Goal: Use online tool/utility: Utilize a website feature to perform a specific function

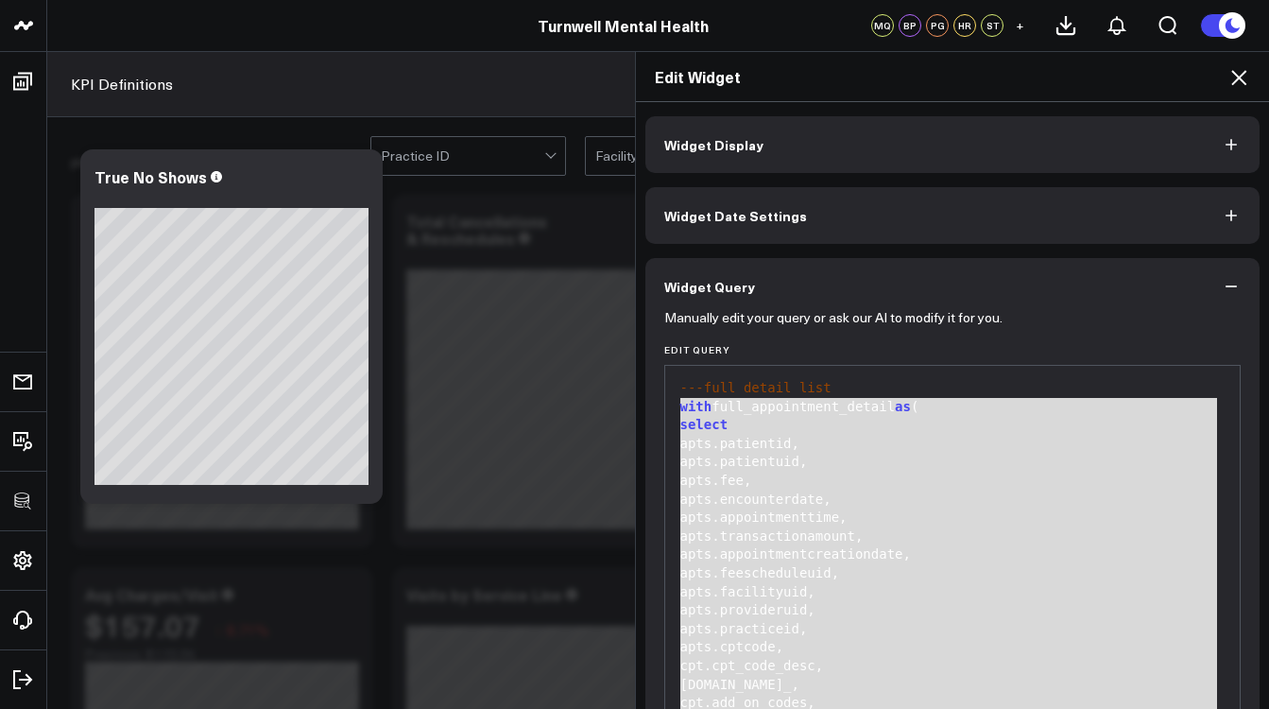
scroll to position [292, 0]
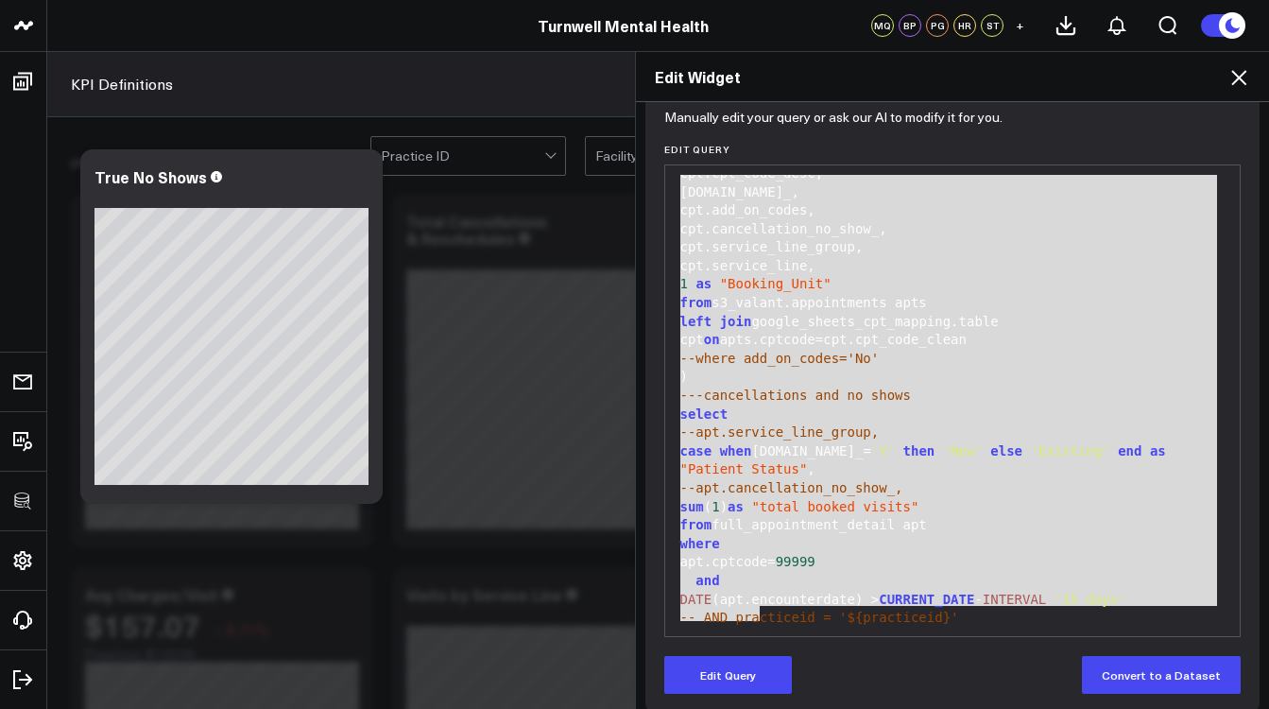
click at [1244, 77] on icon at bounding box center [1238, 77] width 23 height 23
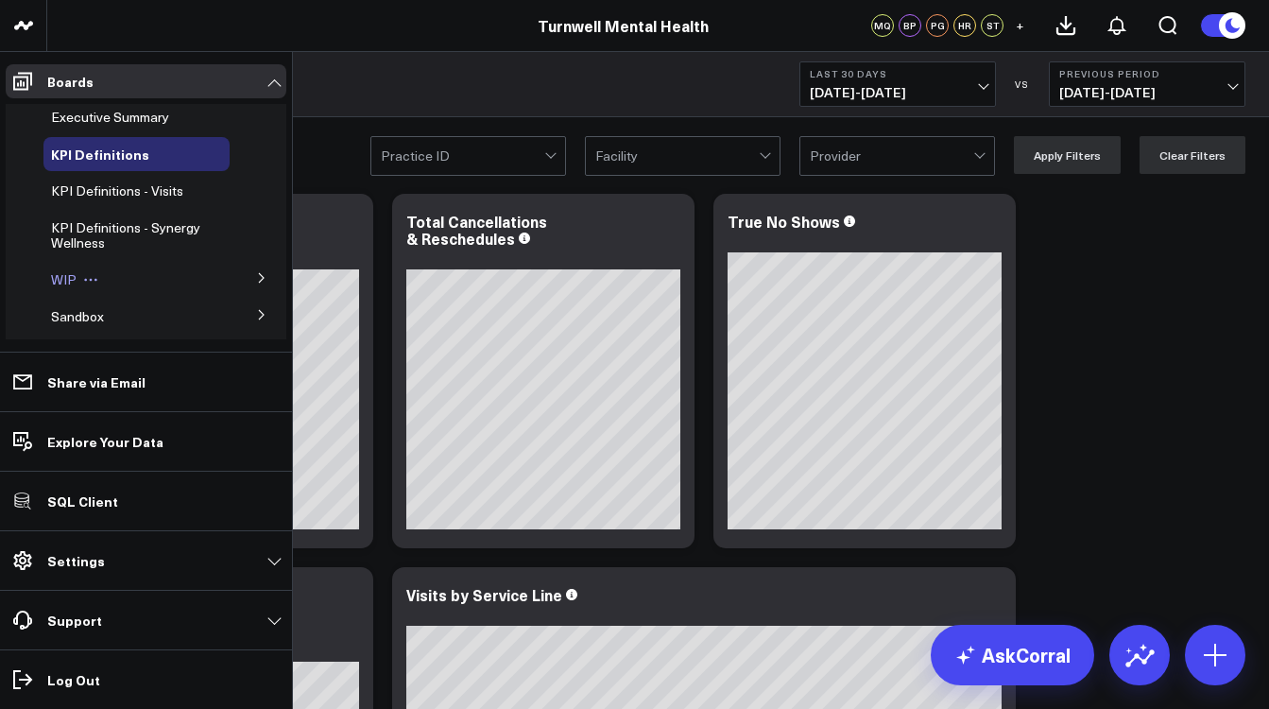
scroll to position [8, 0]
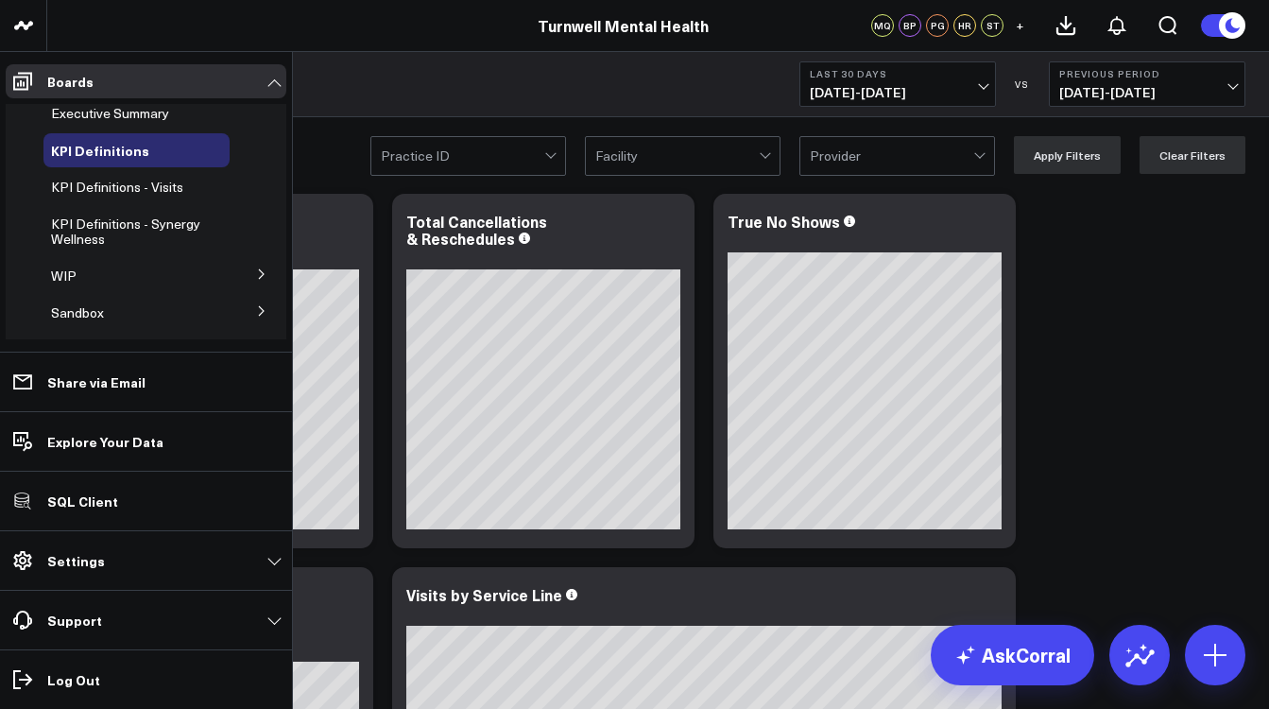
click at [241, 276] on button at bounding box center [261, 273] width 49 height 28
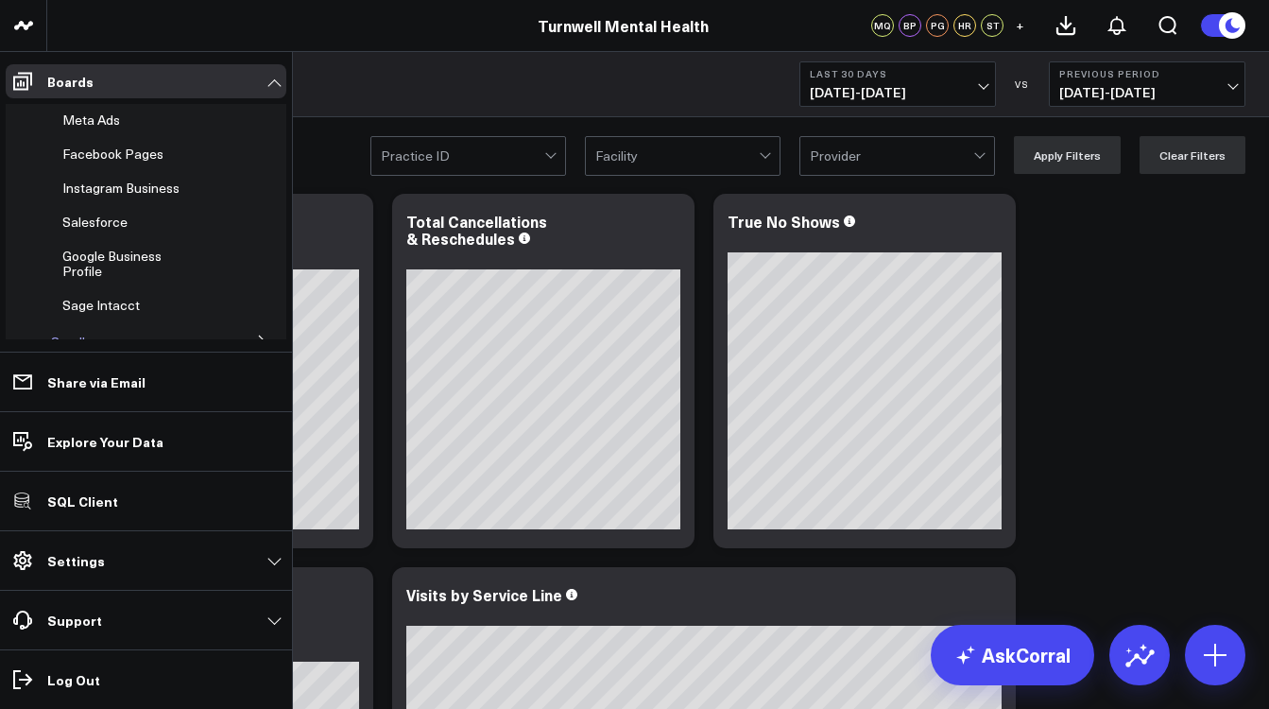
scroll to position [325, 0]
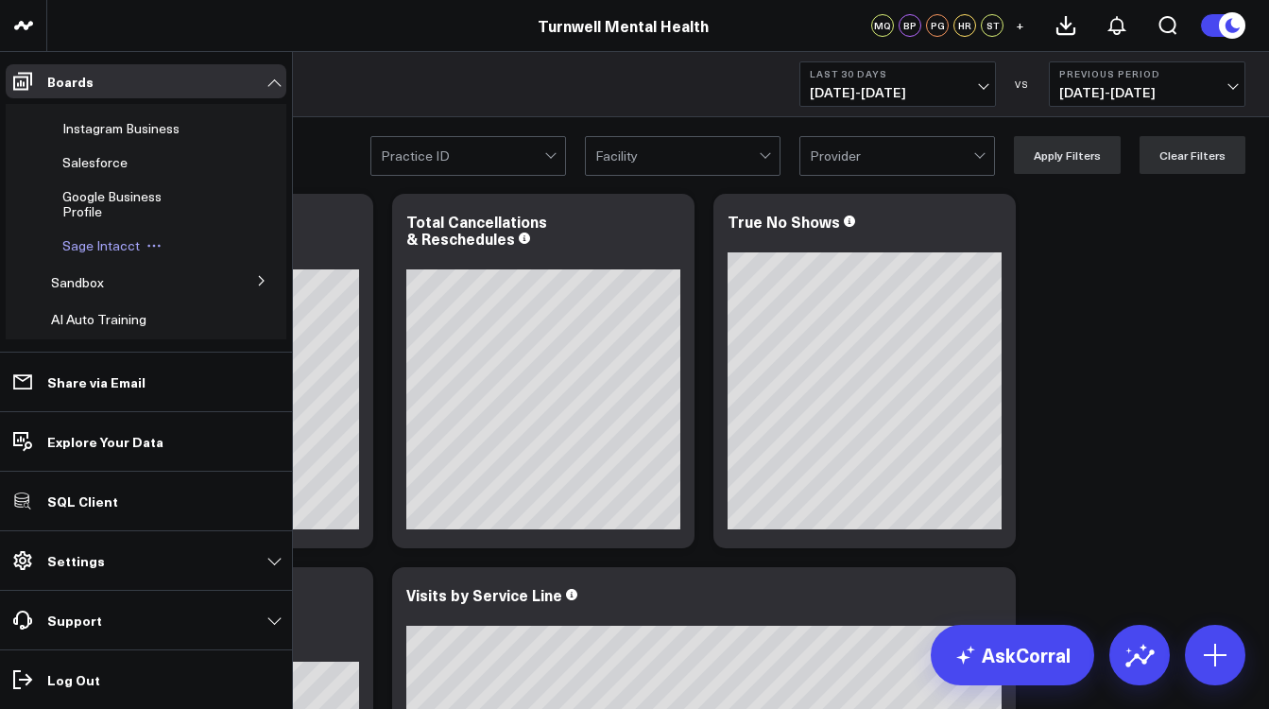
click at [109, 248] on span "Sage Intacct" at bounding box center [100, 245] width 77 height 18
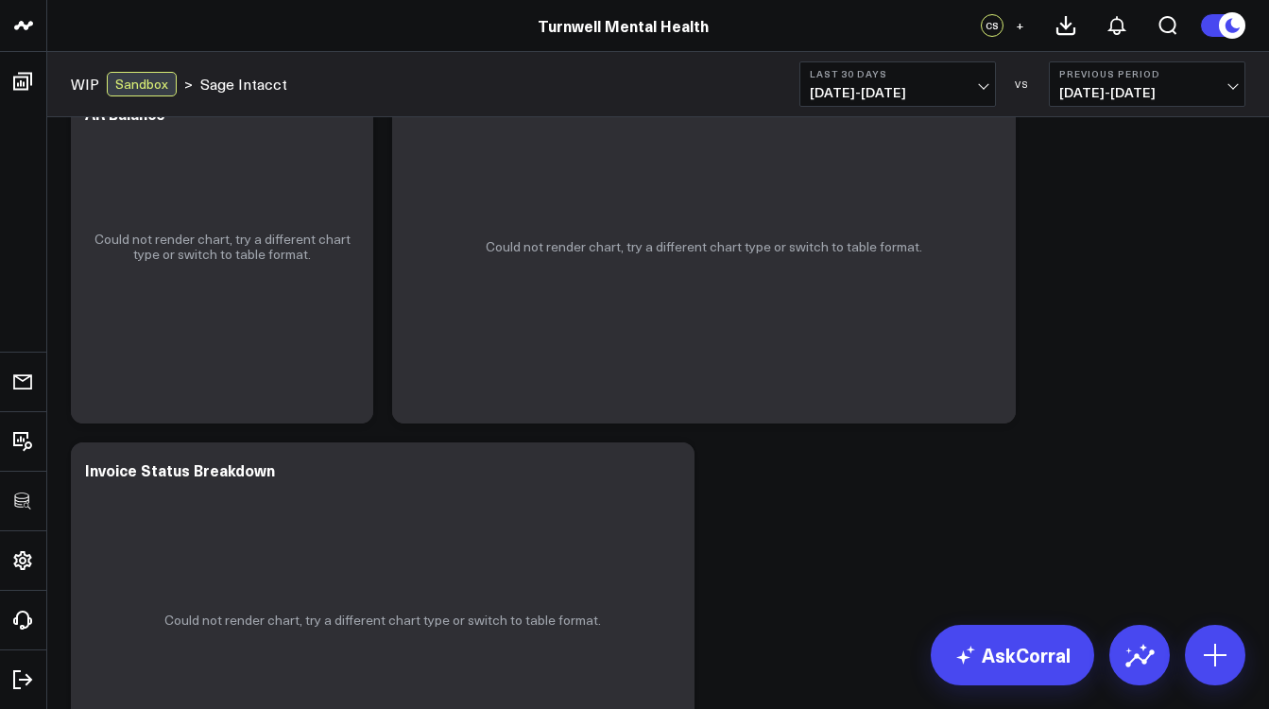
scroll to position [2005, 0]
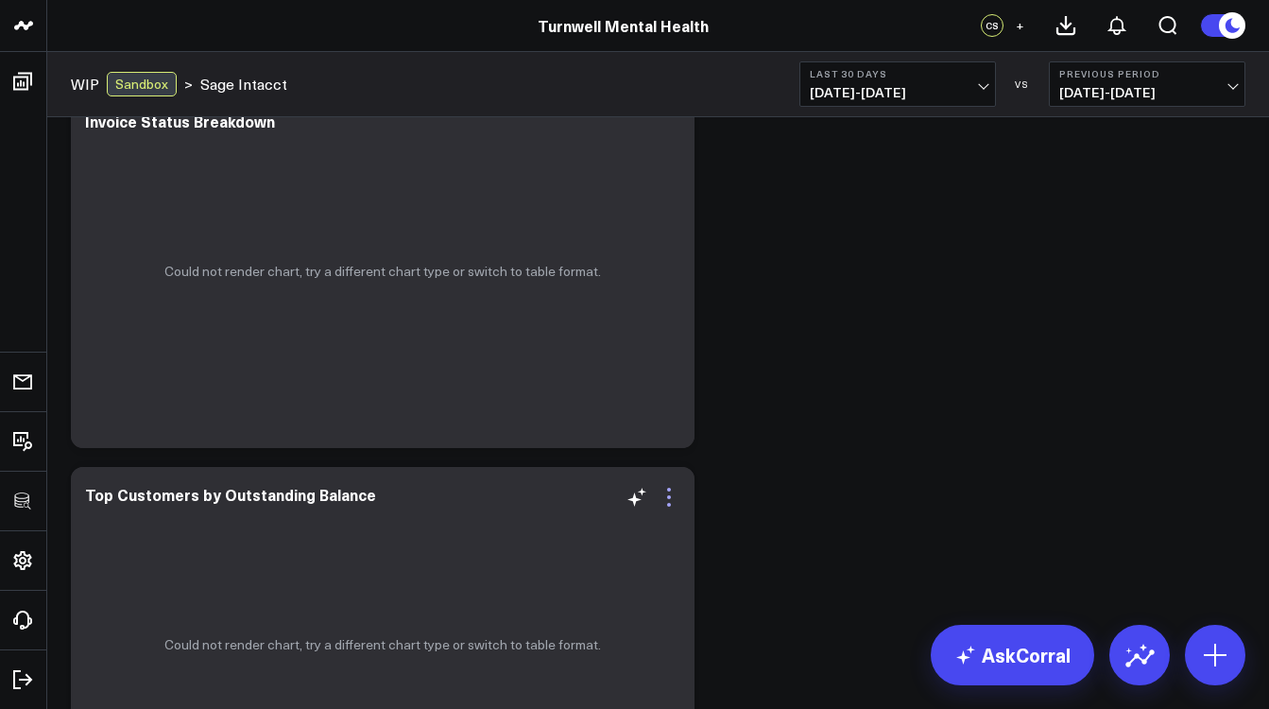
click at [673, 497] on icon at bounding box center [669, 497] width 23 height 23
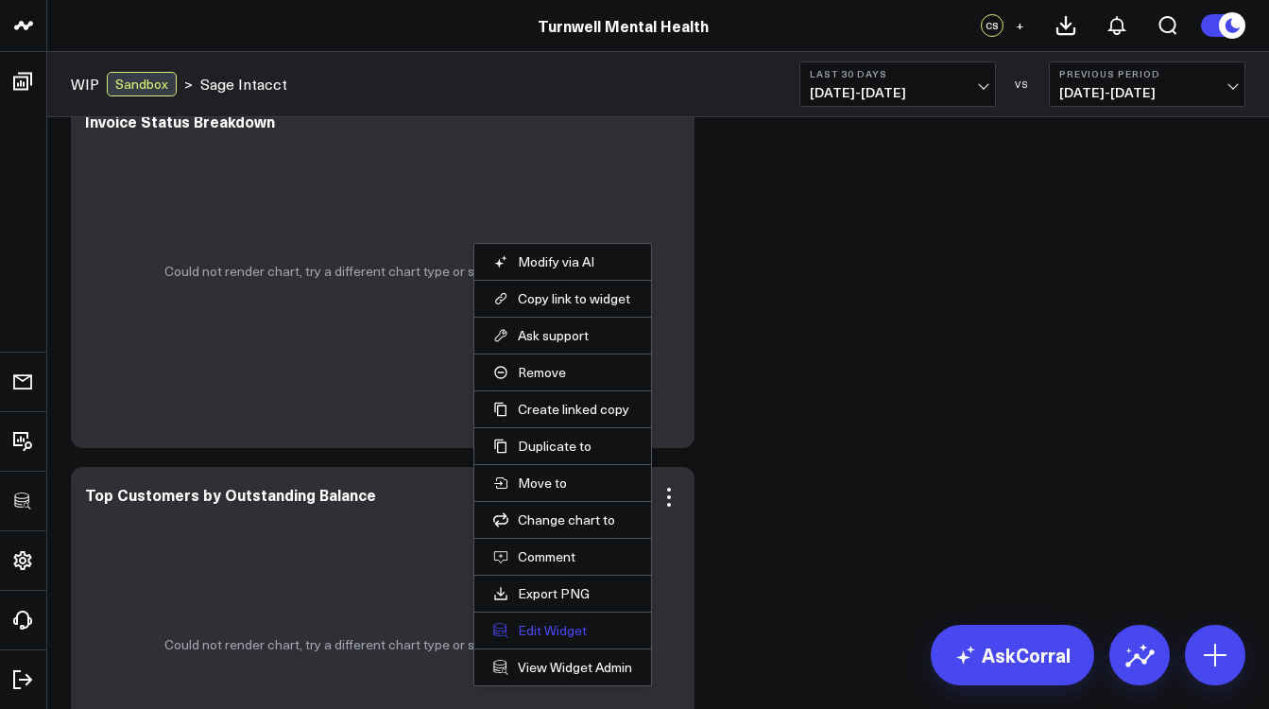
click at [591, 632] on button "Edit Widget" at bounding box center [562, 630] width 139 height 17
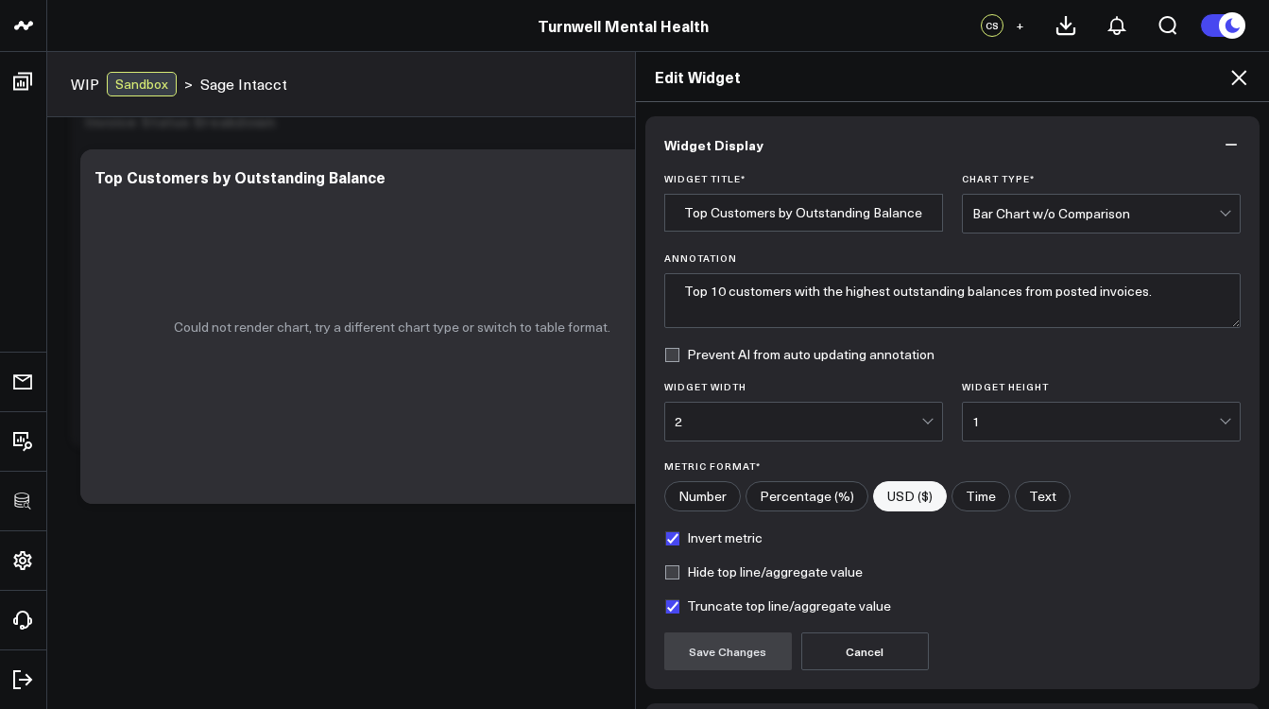
scroll to position [135, 0]
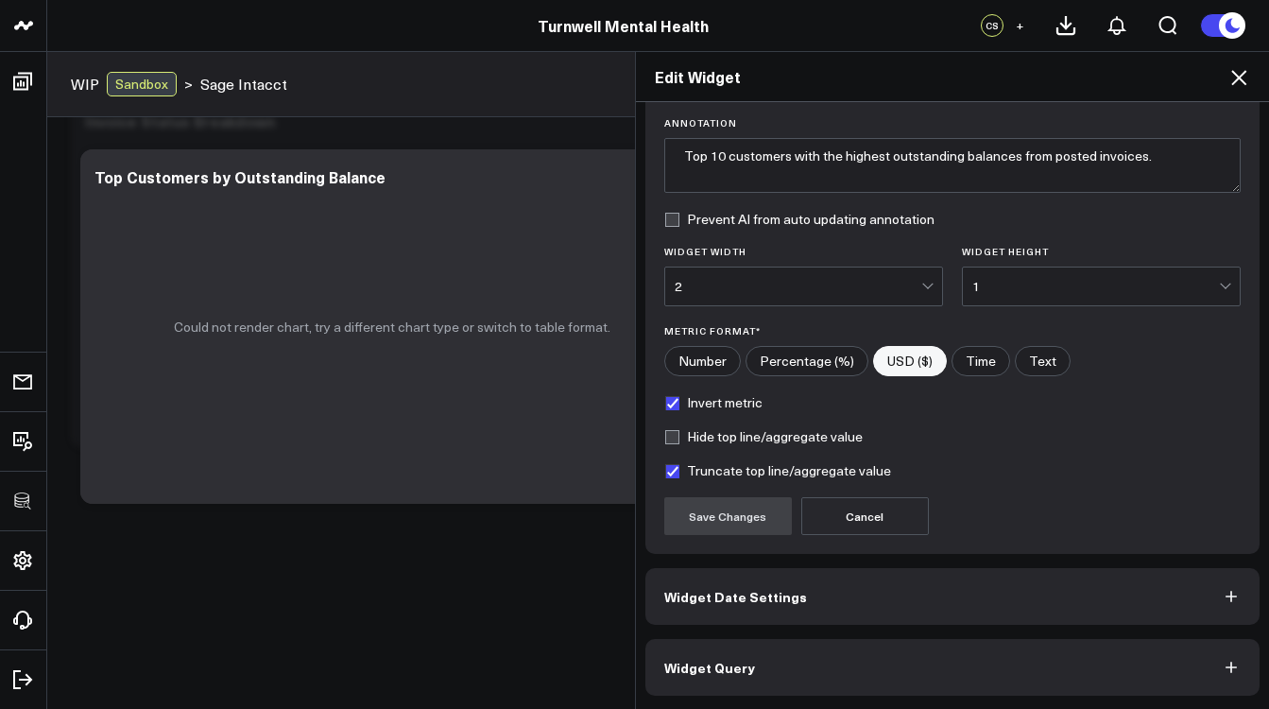
click at [782, 677] on button "Widget Query" at bounding box center [952, 667] width 615 height 57
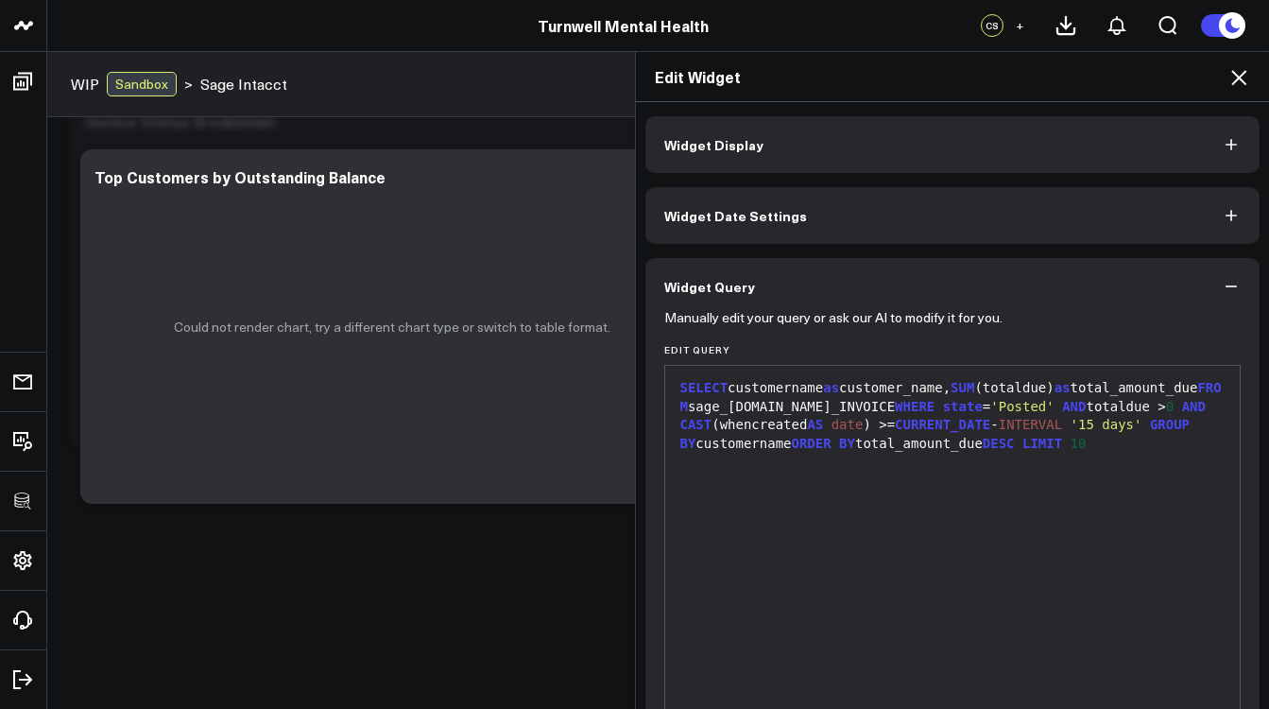
click at [882, 405] on div "SELECT customername as customer_name, SUM (totaldue) as total_amount_due FROM s…" at bounding box center [953, 416] width 556 height 74
click at [941, 385] on div "SELECT customername as customer_name, SUM (totaldue) as total_amount_due FROM s…" at bounding box center [953, 416] width 556 height 74
click at [1022, 451] on span "LIMIT" at bounding box center [1042, 443] width 40 height 15
click at [983, 451] on span "DESC" at bounding box center [999, 443] width 32 height 15
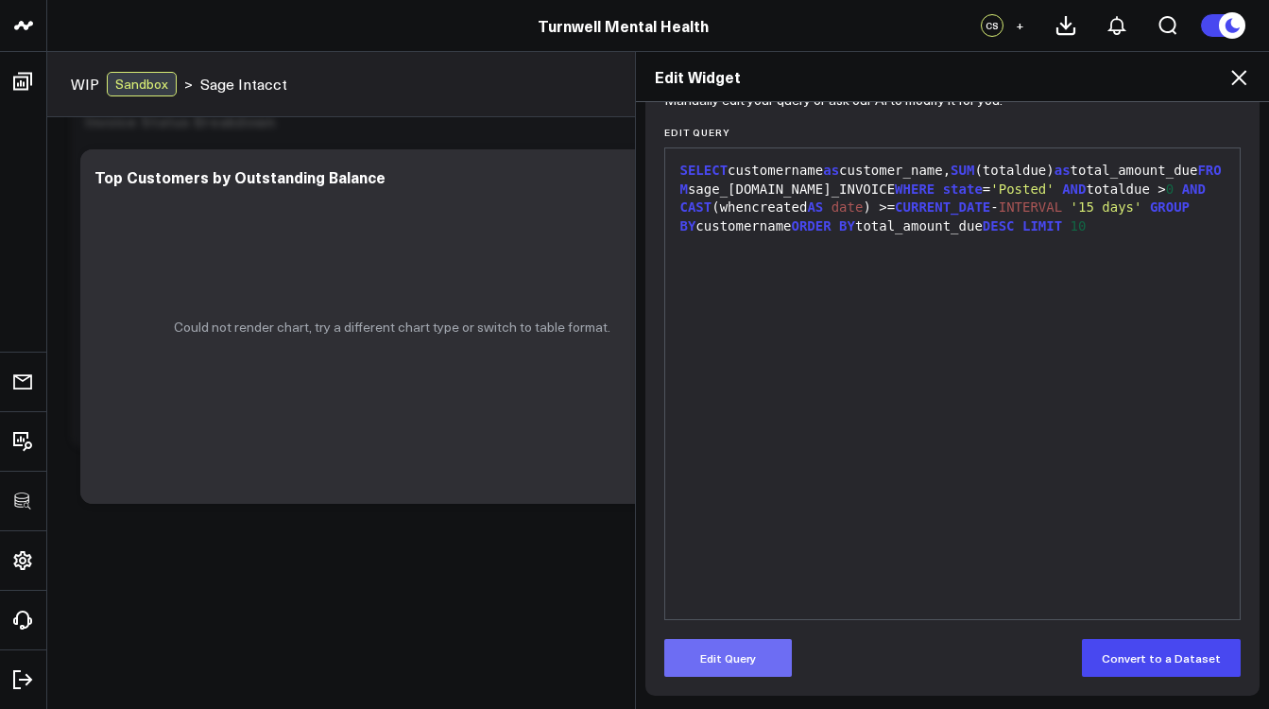
click at [782, 662] on button "Edit Query" at bounding box center [728, 658] width 128 height 38
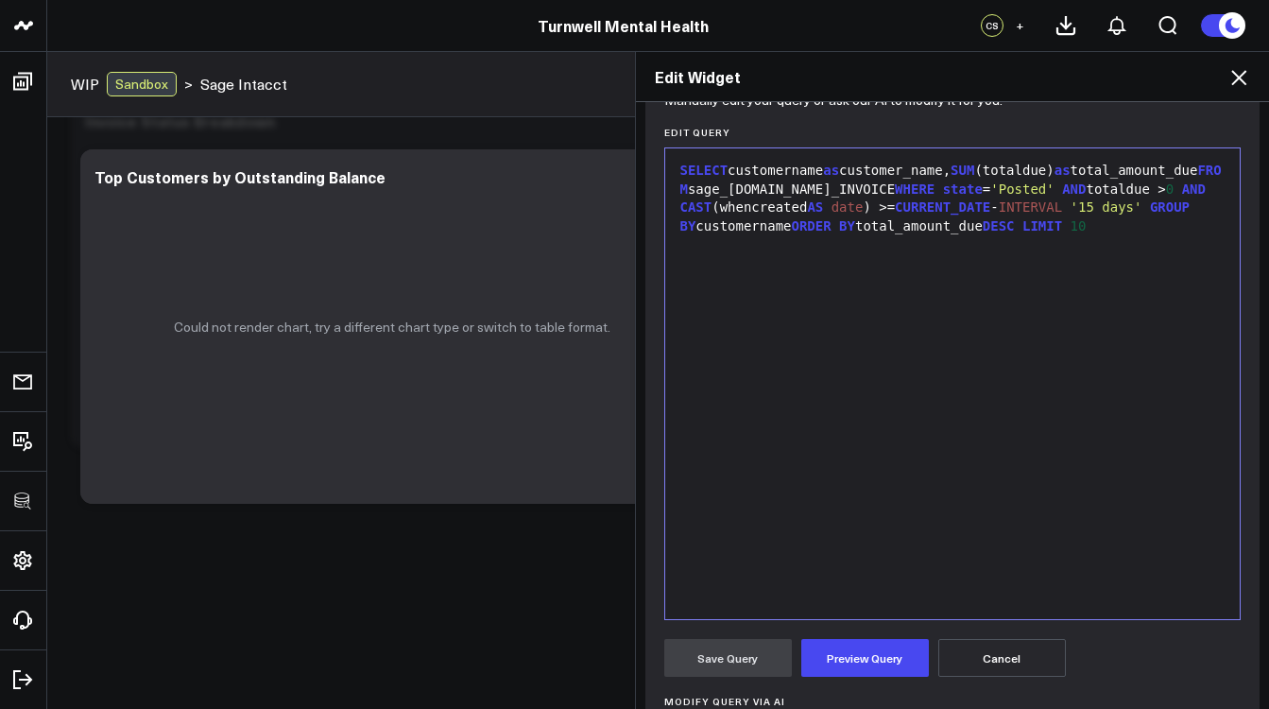
click at [983, 233] on span "DESC" at bounding box center [999, 225] width 32 height 15
click at [870, 665] on button "Preview Query" at bounding box center [865, 658] width 128 height 38
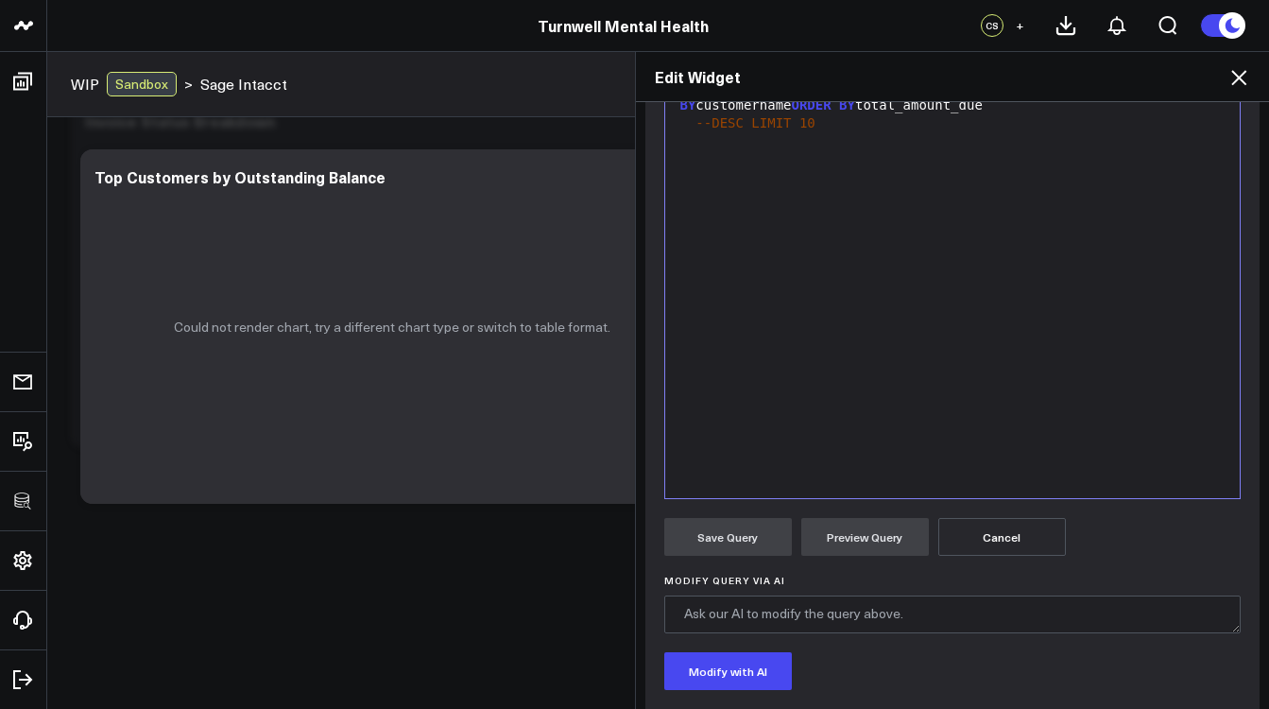
scroll to position [214, 0]
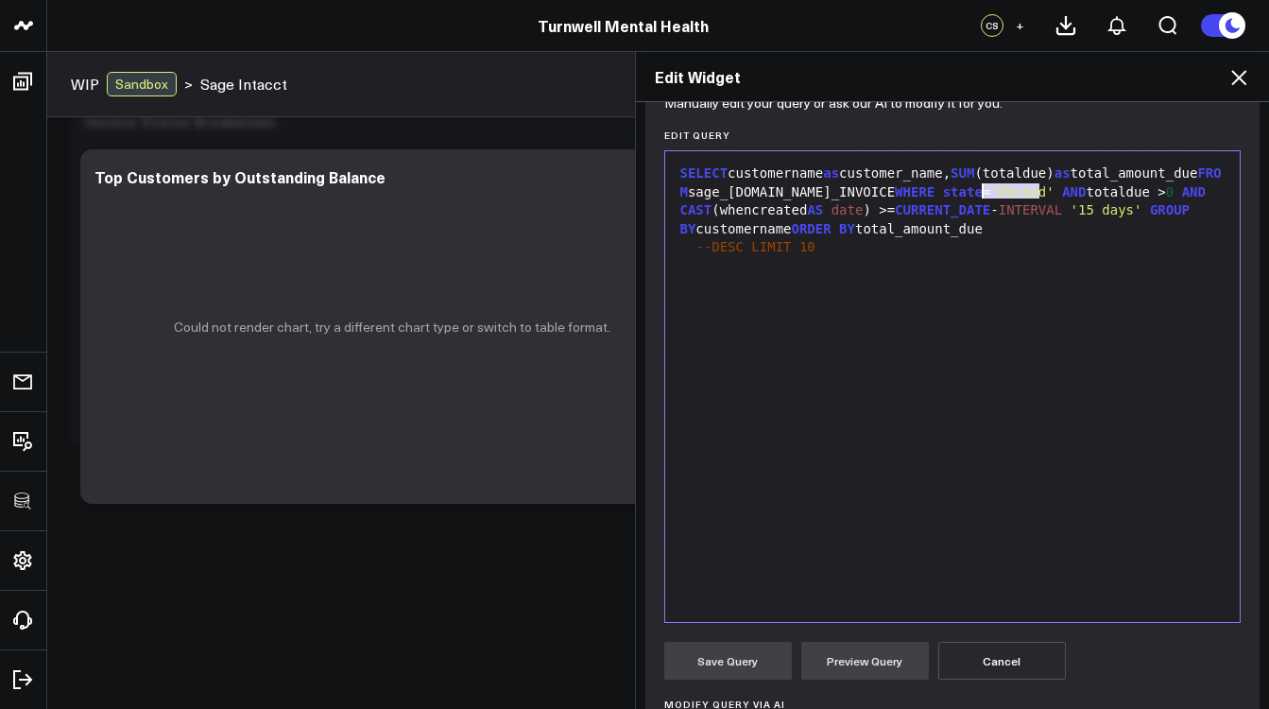
drag, startPoint x: 1029, startPoint y: 190, endPoint x: 978, endPoint y: 188, distance: 51.1
click at [978, 188] on div "SELECT customername as customer_name, SUM (totaldue) as total_amount_due FROM s…" at bounding box center [953, 201] width 556 height 74
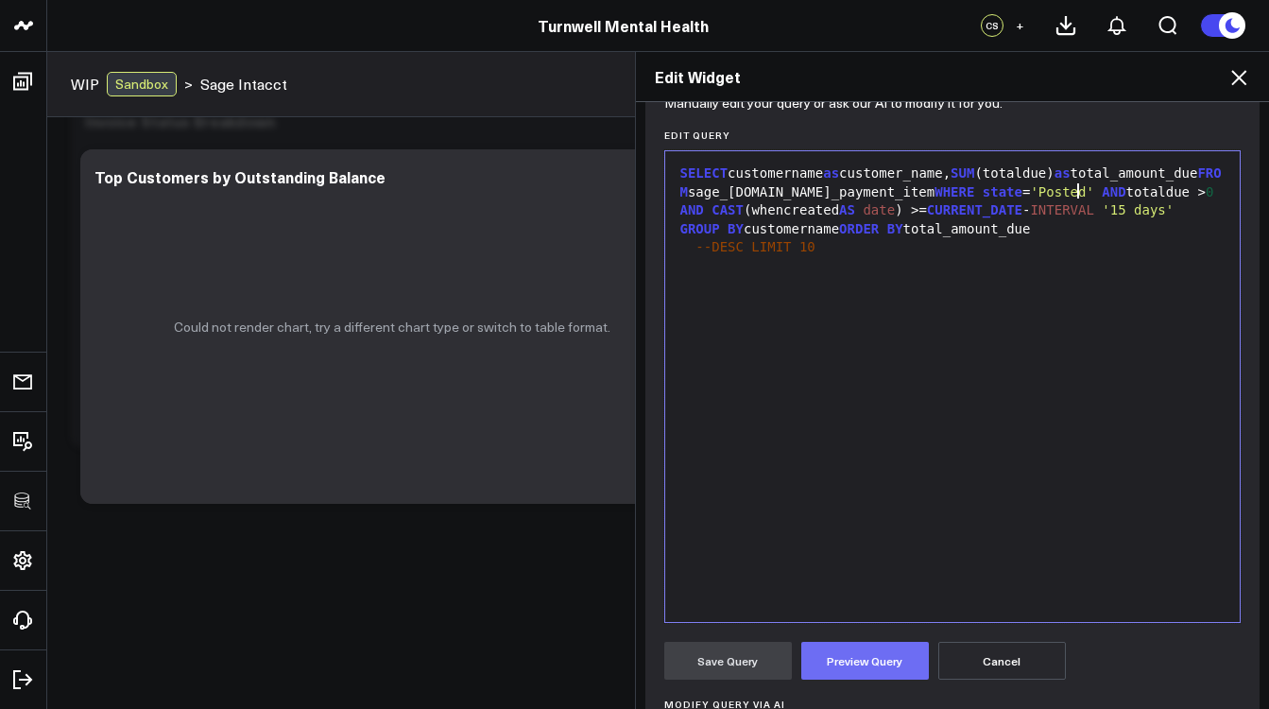
click at [891, 674] on button "Preview Query" at bounding box center [865, 661] width 128 height 38
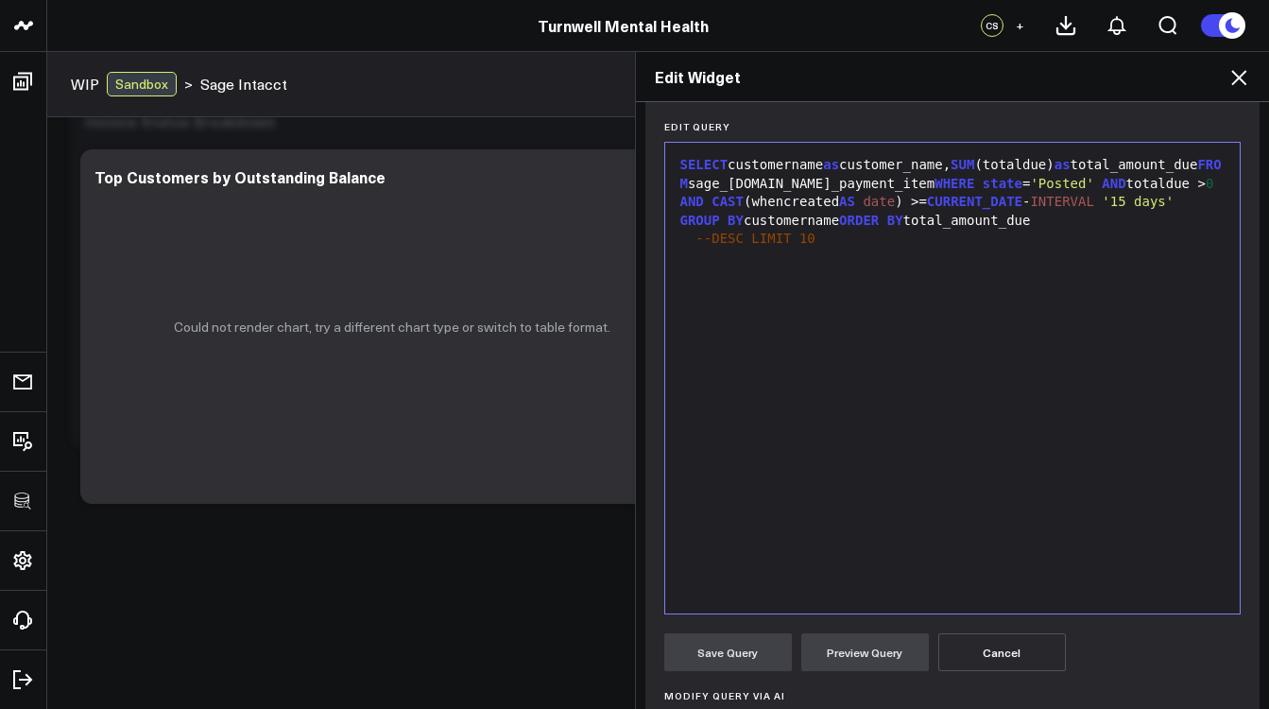
scroll to position [197, 0]
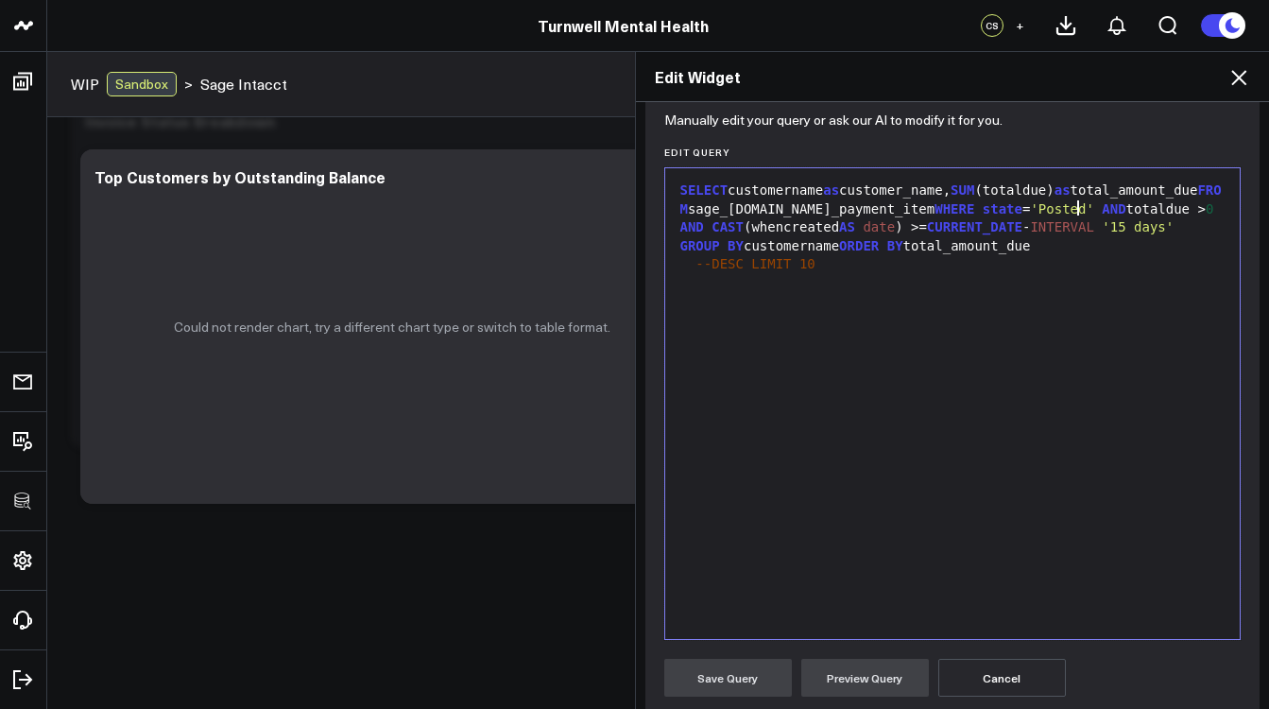
click at [970, 211] on div "SELECT customername as customer_name, SUM (totaldue) as total_amount_due FROM s…" at bounding box center [953, 218] width 556 height 74
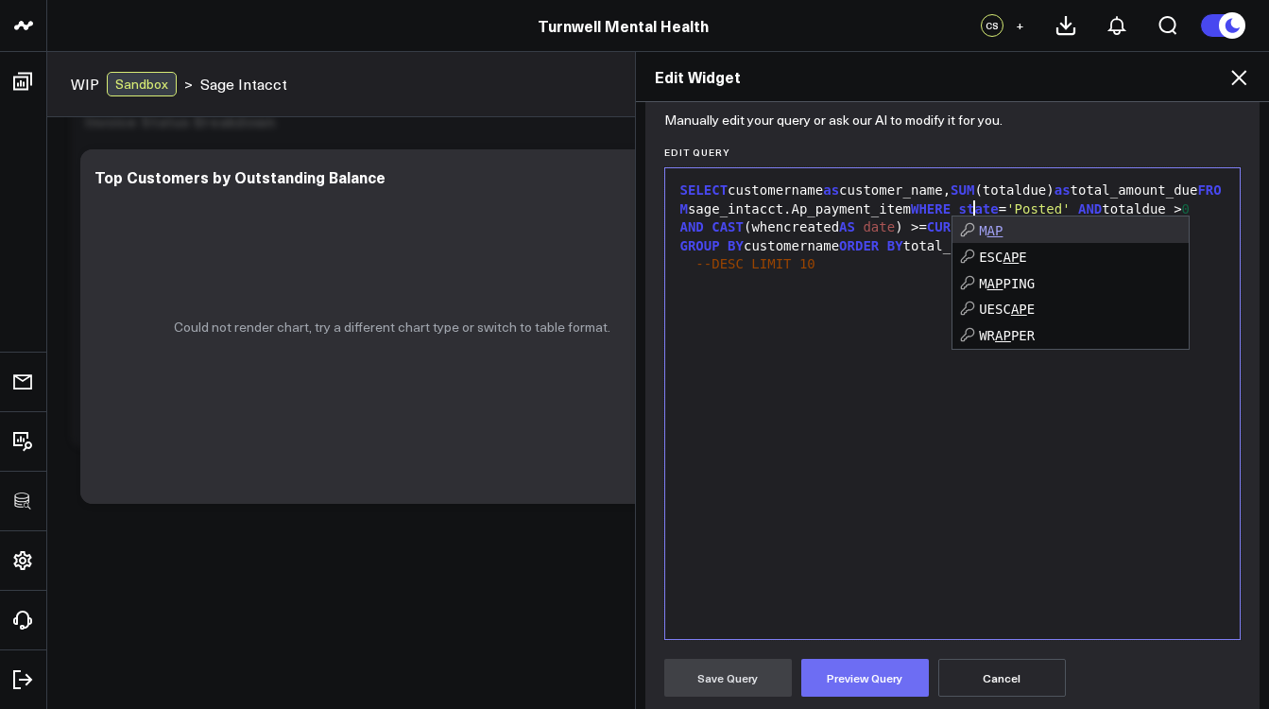
click at [882, 688] on button "Preview Query" at bounding box center [865, 678] width 128 height 38
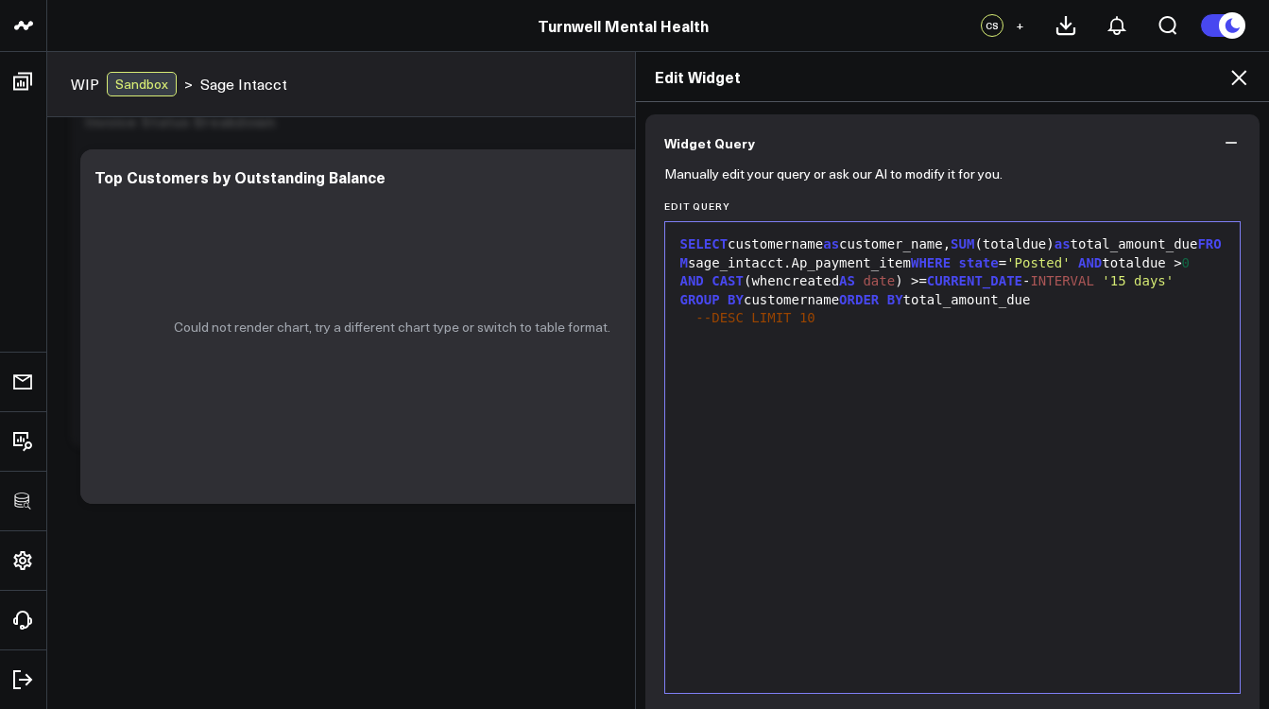
scroll to position [0, 0]
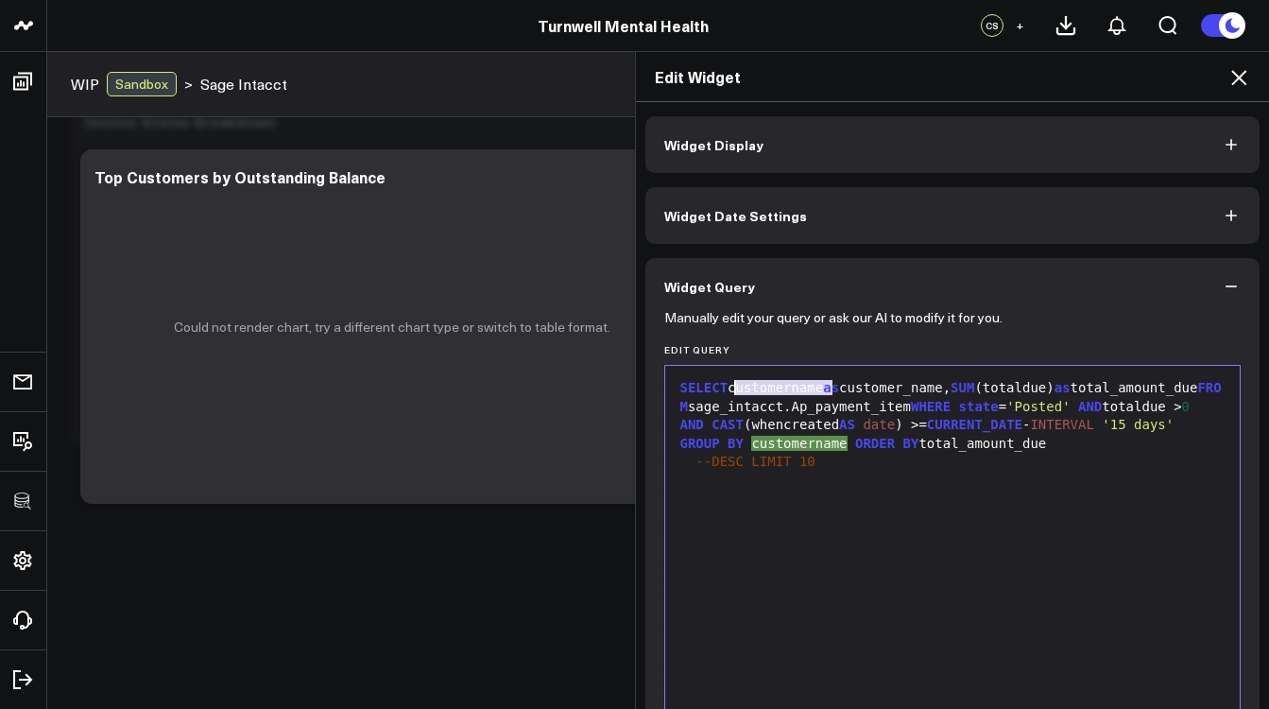
drag, startPoint x: 824, startPoint y: 385, endPoint x: 730, endPoint y: 386, distance: 93.5
click at [730, 386] on div "SELECT customername as customer_name, SUM (totaldue) as total_amount_due FROM s…" at bounding box center [953, 416] width 556 height 74
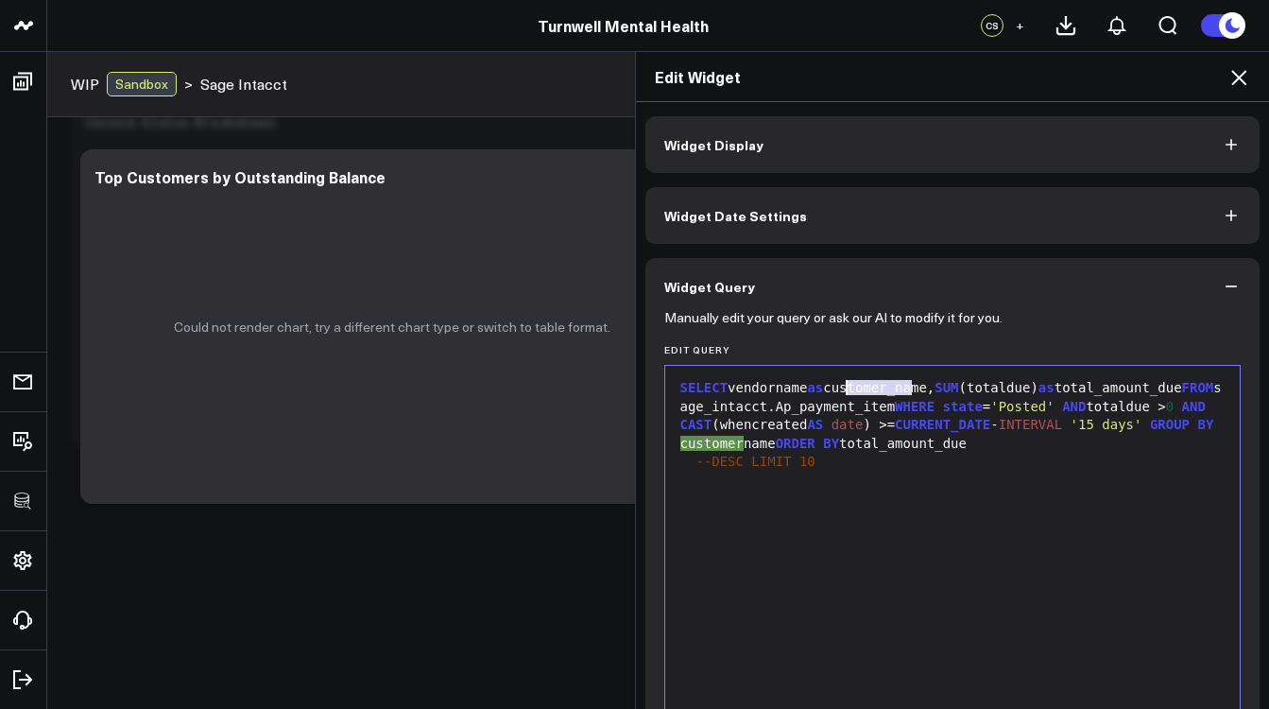
drag, startPoint x: 907, startPoint y: 389, endPoint x: 843, endPoint y: 391, distance: 64.3
click at [843, 391] on div "SELECT vendorname as customer_name, SUM (totaldue) as total_amount_due FROM sag…" at bounding box center [953, 416] width 556 height 74
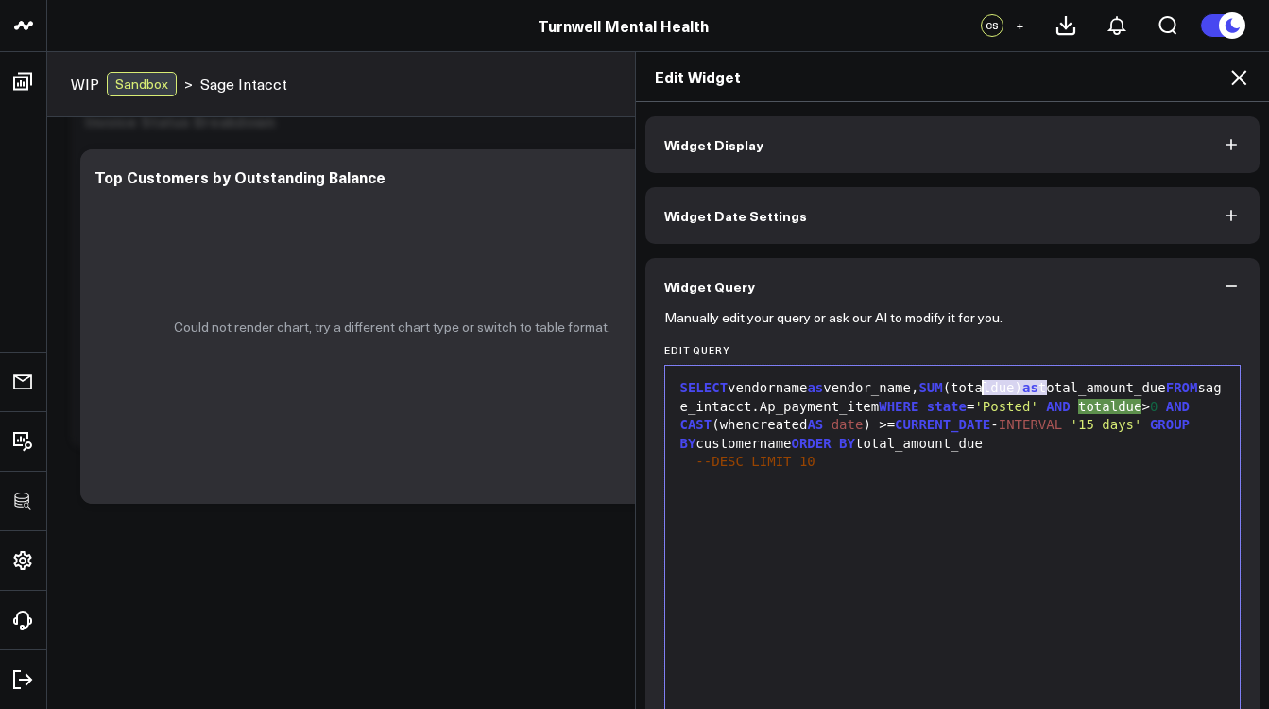
drag, startPoint x: 1041, startPoint y: 388, endPoint x: 978, endPoint y: 387, distance: 63.3
click at [978, 387] on div "SELECT vendorname as vendor_name, SUM (totaldue) as total_amount_due FROM sage_…" at bounding box center [953, 416] width 556 height 74
drag, startPoint x: 738, startPoint y: 424, endPoint x: 675, endPoint y: 422, distance: 63.3
click at [675, 422] on div "SELECT vendorname as vendor_name, SUM (amount) as total_amount_due FROM sage_in…" at bounding box center [953, 416] width 556 height 74
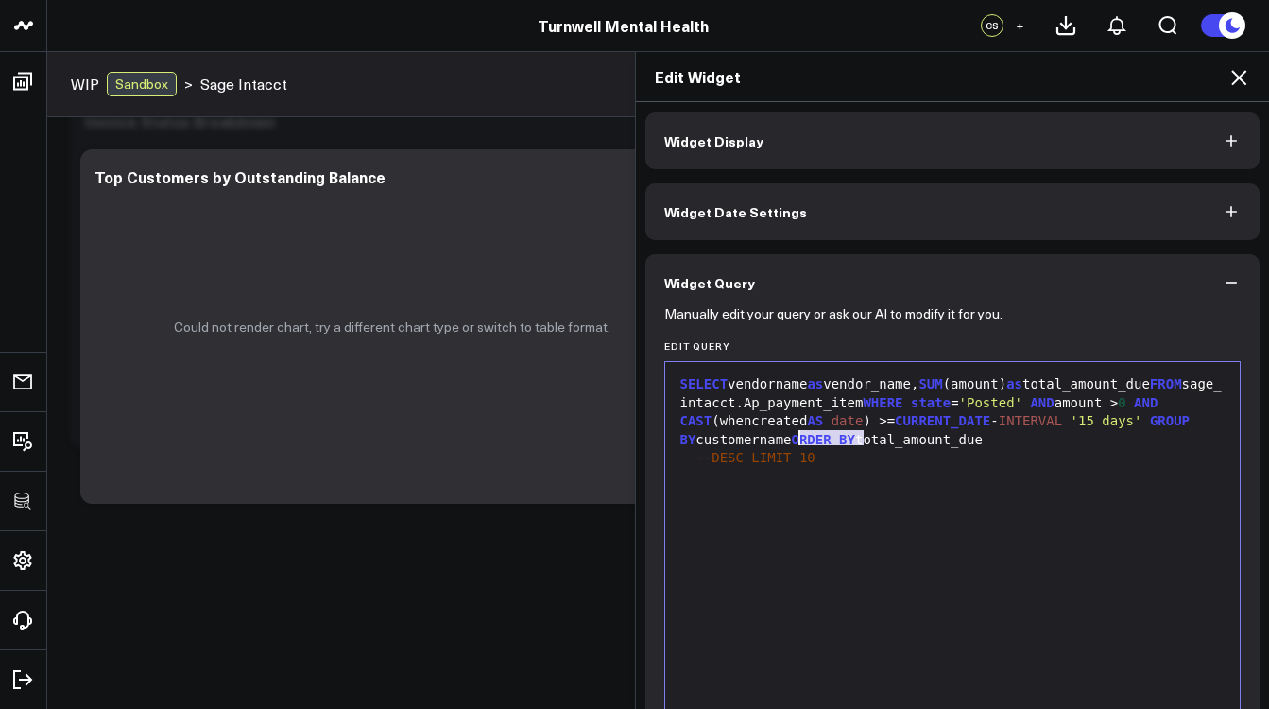
drag, startPoint x: 853, startPoint y: 439, endPoint x: 796, endPoint y: 438, distance: 57.6
click at [796, 438] on div "SELECT vendorname as vendor_name, SUM (amount) as total_amount_due FROM sage_in…" at bounding box center [953, 412] width 556 height 74
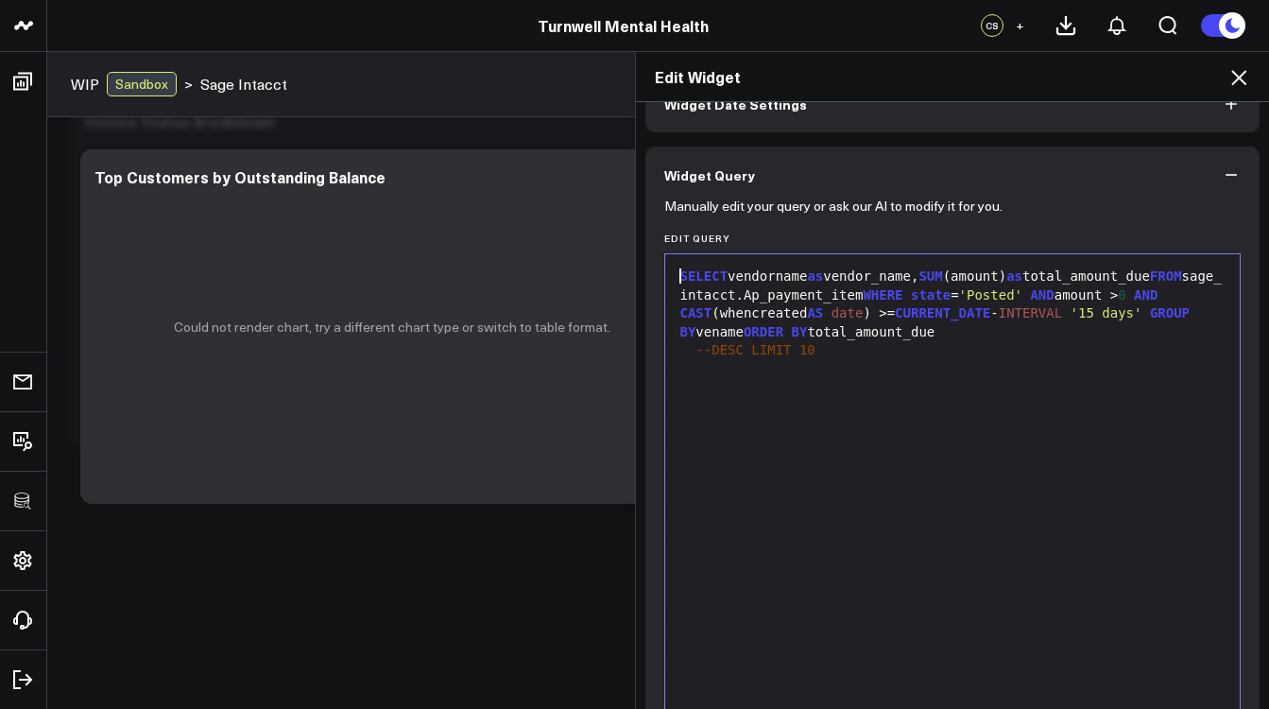
scroll to position [478, 0]
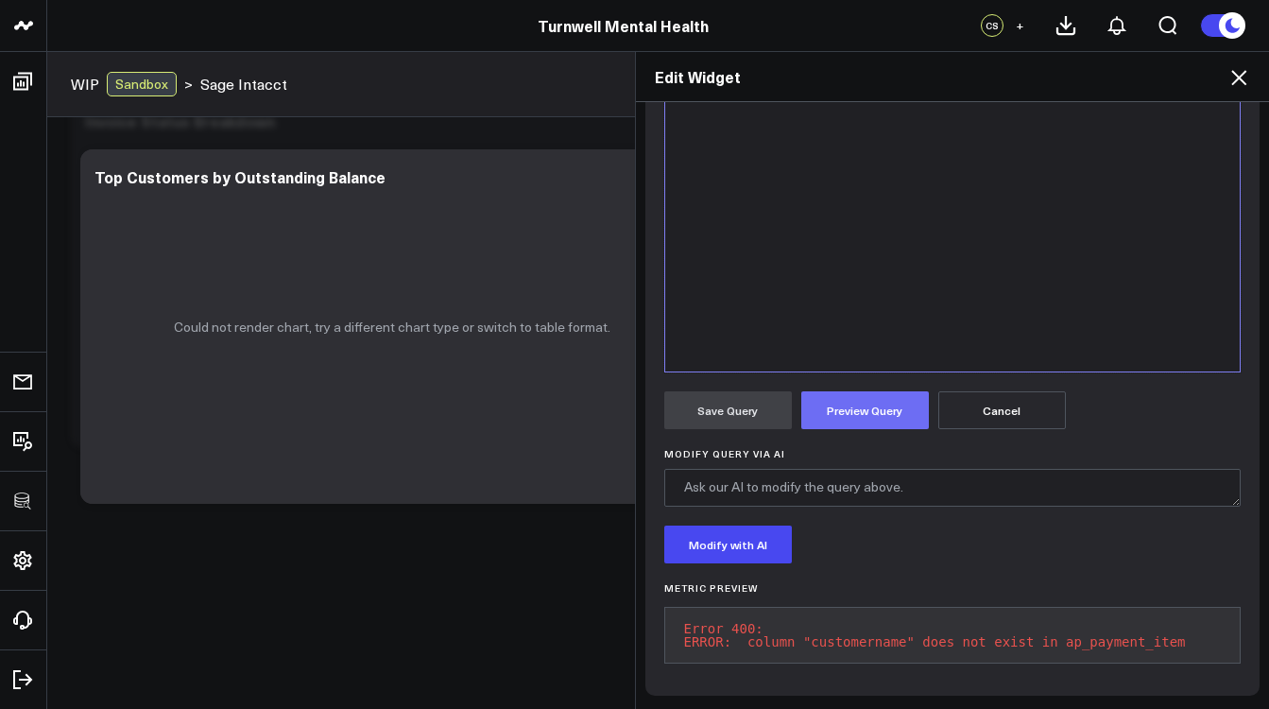
click at [858, 402] on button "Preview Query" at bounding box center [865, 410] width 128 height 38
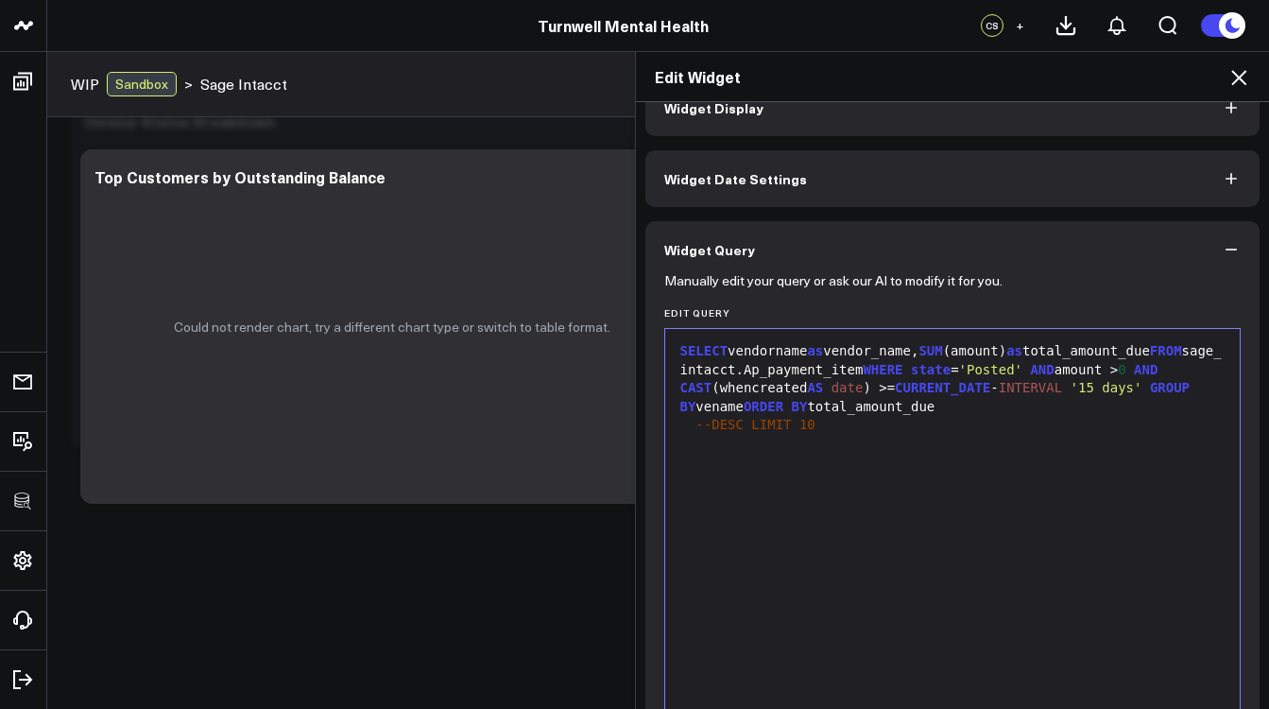
scroll to position [359, 0]
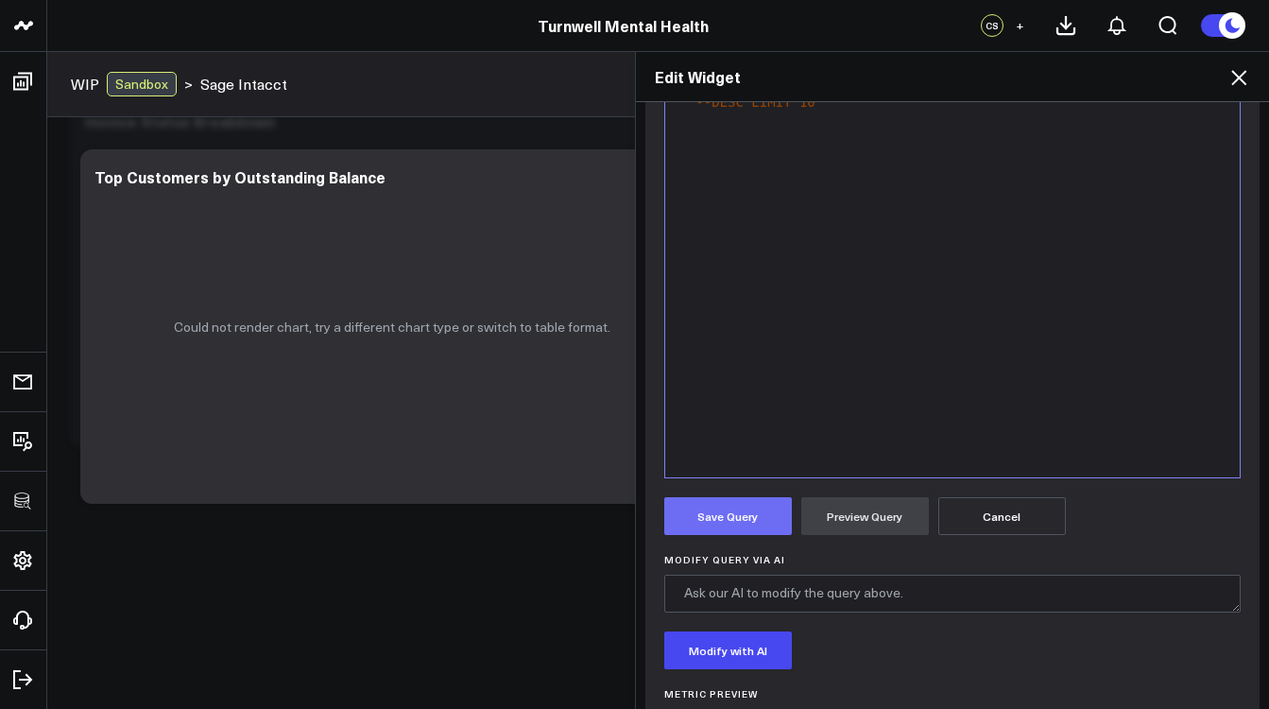
click at [739, 534] on button "Save Query" at bounding box center [728, 516] width 128 height 38
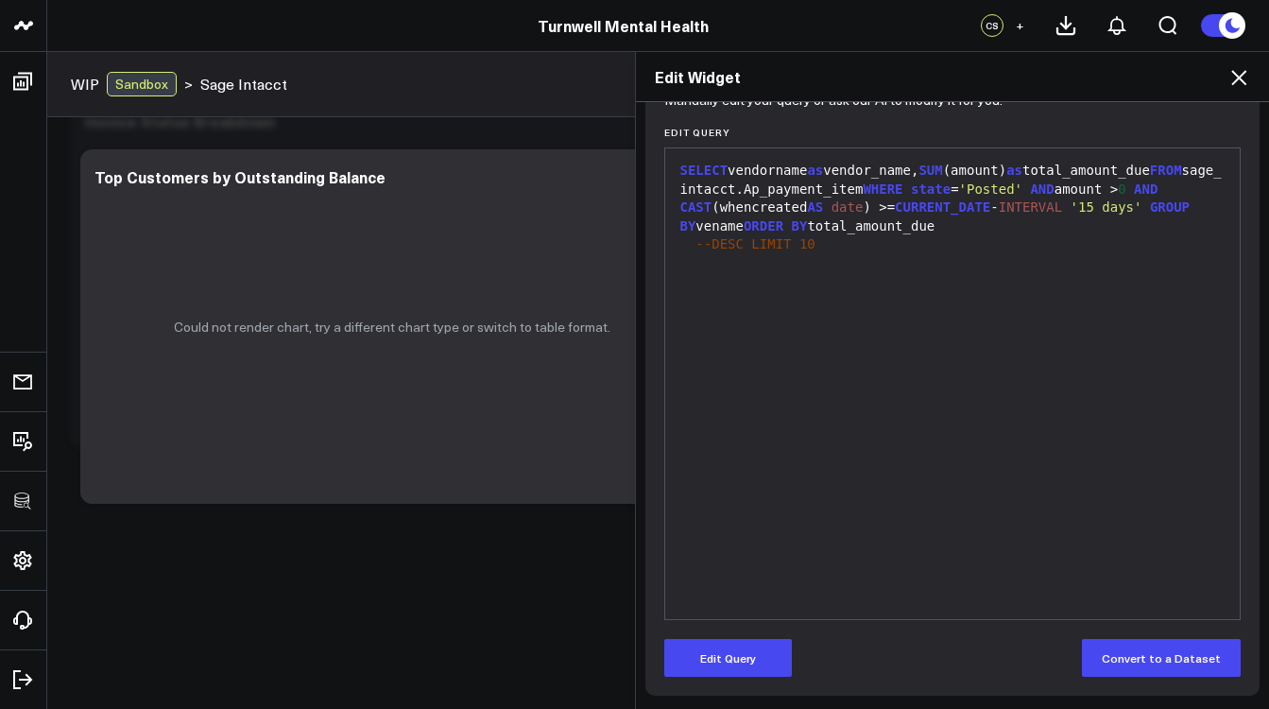
scroll to position [0, 0]
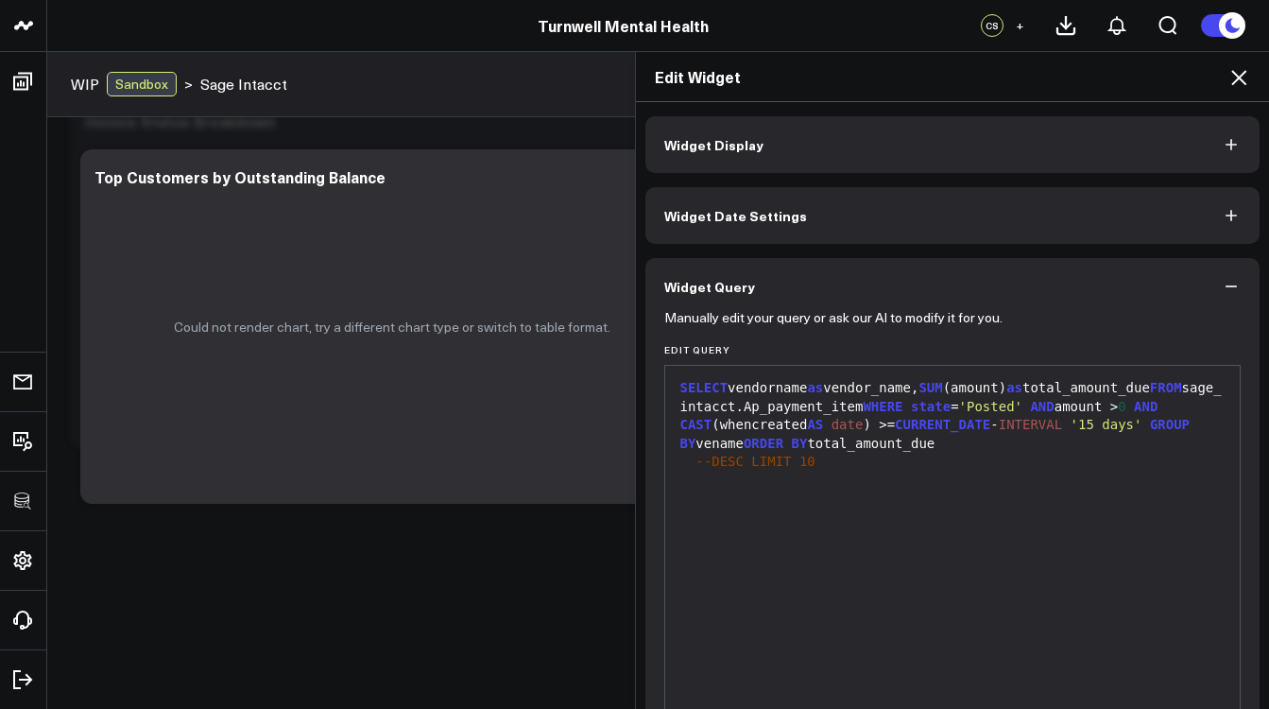
click at [750, 160] on button "Widget Display" at bounding box center [952, 144] width 615 height 57
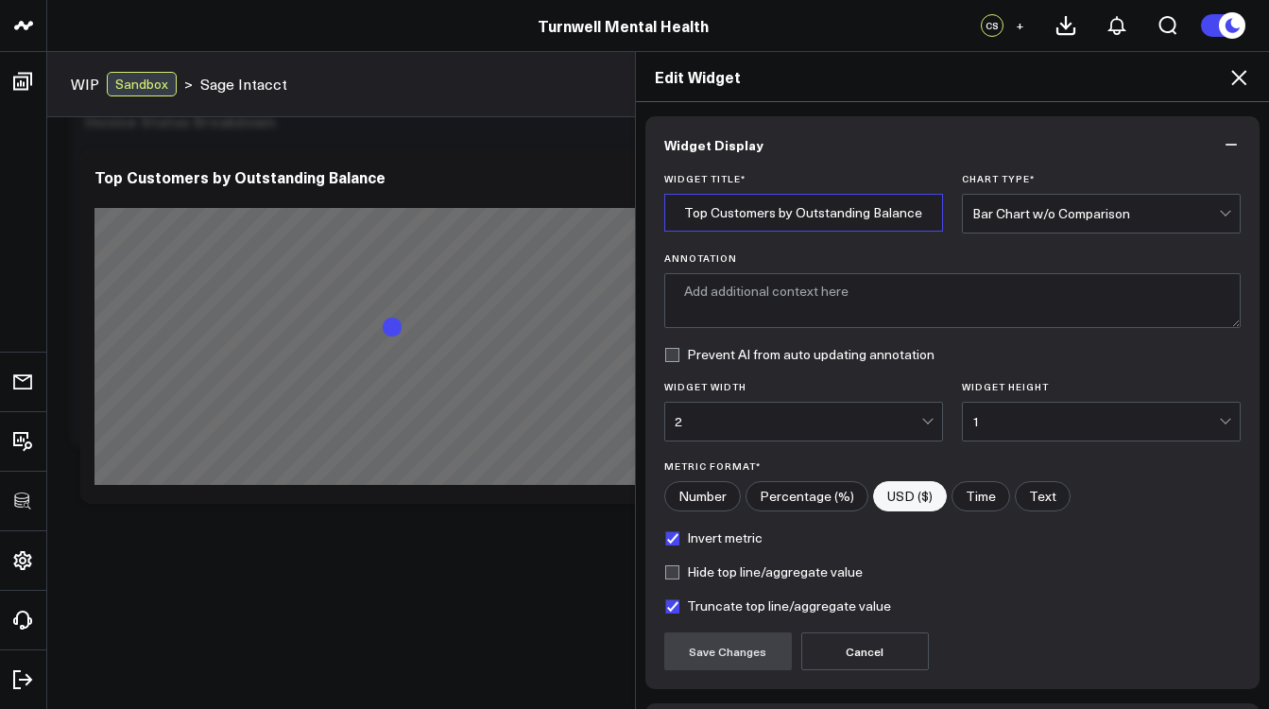
click at [756, 209] on input "Top Customers by Outstanding Balance" at bounding box center [803, 213] width 279 height 38
drag, startPoint x: 767, startPoint y: 215, endPoint x: 703, endPoint y: 215, distance: 64.2
click at [703, 215] on input "Top Customers by Outstanding Balance" at bounding box center [803, 213] width 279 height 38
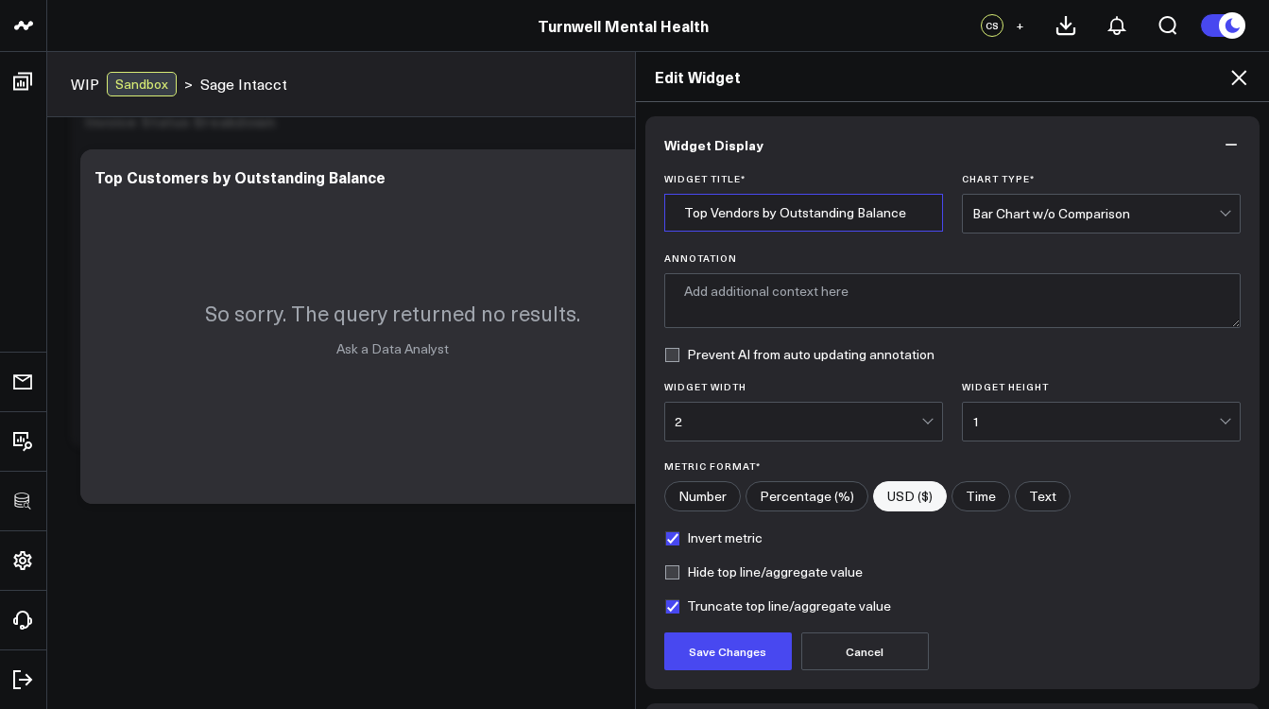
drag, startPoint x: 907, startPoint y: 214, endPoint x: 771, endPoint y: 207, distance: 136.2
click at [771, 207] on input "Top Vendors by Outstanding Balance" at bounding box center [803, 213] width 279 height 38
type input "Top Vendors by Payment Amounts"
click at [717, 651] on button "Save Changes" at bounding box center [728, 651] width 128 height 38
